Goal: Task Accomplishment & Management: Use online tool/utility

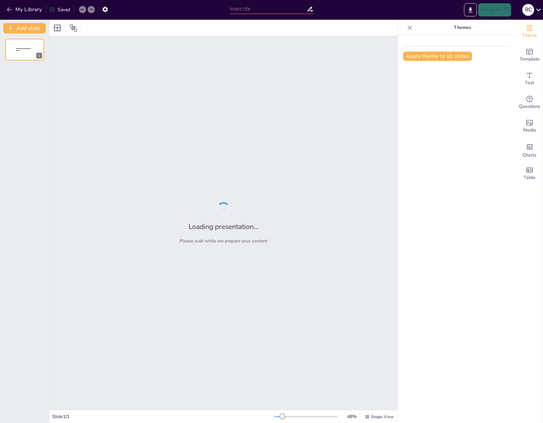
type input "Audit Analysis: Driving Performance and Accountability at [GEOGRAPHIC_DATA]"
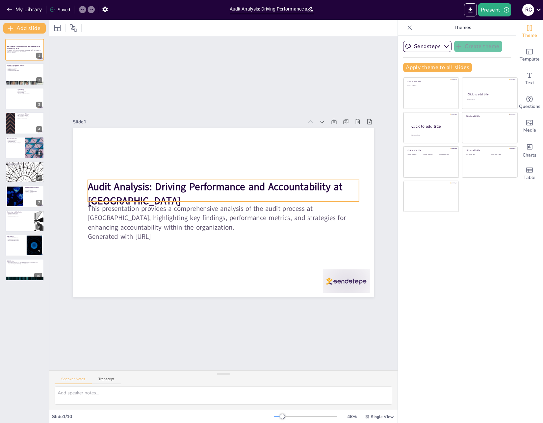
click at [172, 197] on p "Audit Analysis: Driving Performance and Accountability at [GEOGRAPHIC_DATA]" at bounding box center [214, 201] width 84 height 271
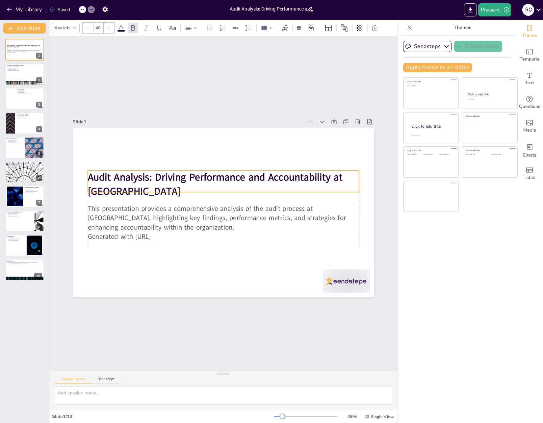
drag, startPoint x: 216, startPoint y: 188, endPoint x: 217, endPoint y: 178, distance: 9.7
click at [217, 178] on strong "Audit Analysis: Driving Performance and Accountability at [GEOGRAPHIC_DATA]" at bounding box center [215, 185] width 255 height 28
click at [417, 268] on div "Sendsteps Create theme Apply theme to all slides Click to add title Click to ad…" at bounding box center [457, 229] width 118 height 387
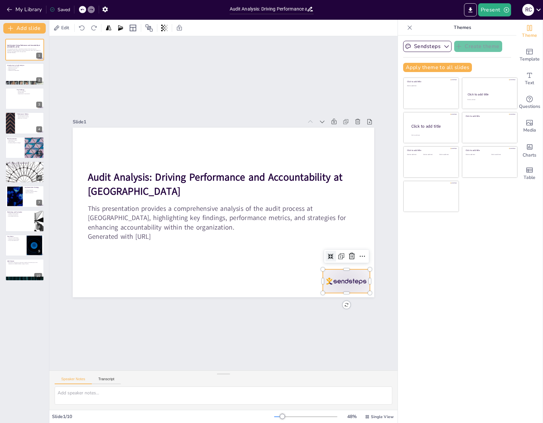
click at [327, 282] on div at bounding box center [337, 294] width 49 height 28
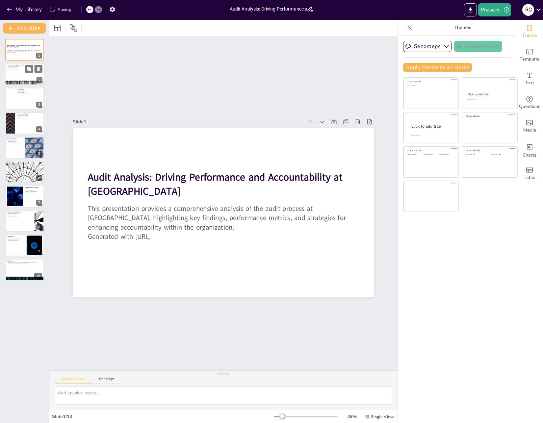
click at [19, 75] on div at bounding box center [24, 74] width 39 height 22
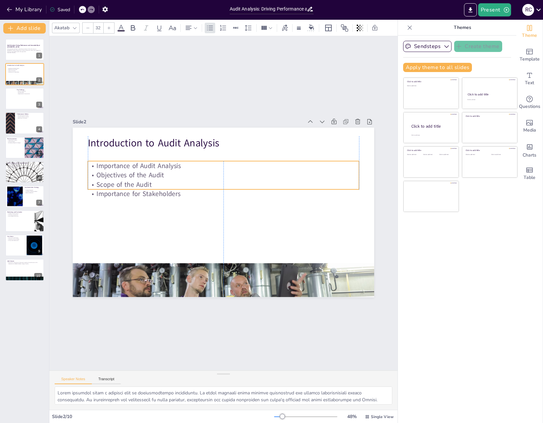
drag, startPoint x: 134, startPoint y: 164, endPoint x: 133, endPoint y: 176, distance: 11.2
click at [150, 176] on p "Objectives of the Audit" at bounding box center [244, 185] width 188 height 208
click at [25, 98] on div at bounding box center [24, 98] width 39 height 22
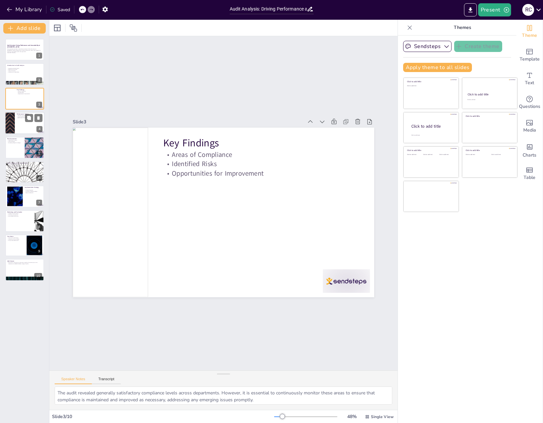
click at [16, 126] on div at bounding box center [24, 123] width 39 height 22
type textarea "Key Performance Indicators (KPIs) are essential for measuring [PERSON_NAME]'s p…"
